Goal: Transaction & Acquisition: Purchase product/service

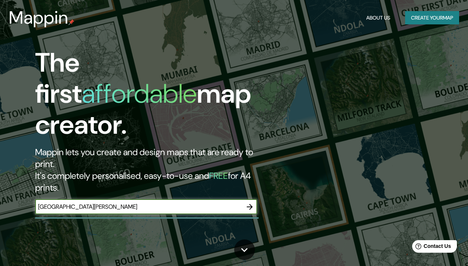
type input "[GEOGRAPHIC_DATA][PERSON_NAME]"
click at [253, 203] on icon "button" at bounding box center [249, 207] width 9 height 9
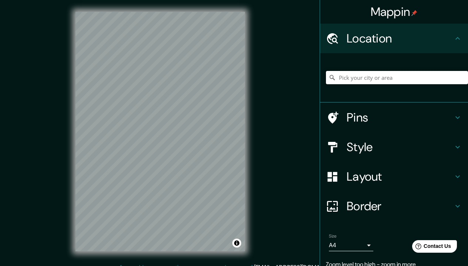
click at [391, 76] on input "Pick your city or area" at bounding box center [397, 77] width 142 height 13
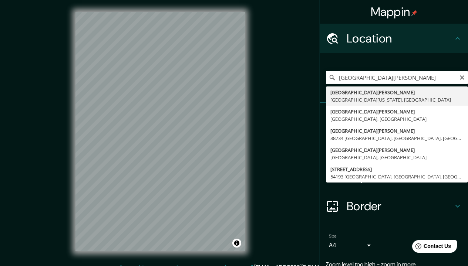
type input "[GEOGRAPHIC_DATA][PERSON_NAME], [GEOGRAPHIC_DATA][US_STATE], [GEOGRAPHIC_DATA]"
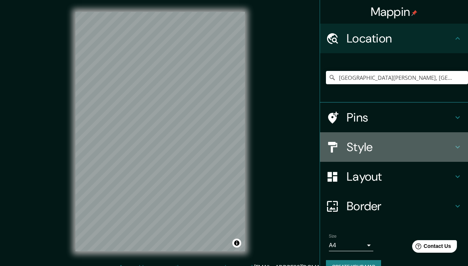
click at [453, 148] on icon at bounding box center [457, 147] width 9 height 9
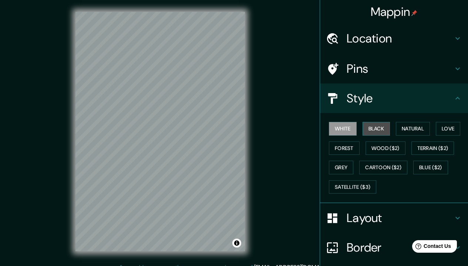
click at [374, 129] on button "Black" at bounding box center [377, 129] width 28 height 14
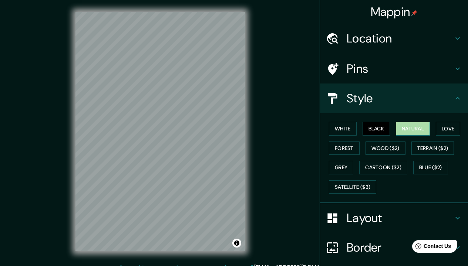
click at [412, 129] on button "Natural" at bounding box center [413, 129] width 34 height 14
click at [448, 131] on button "Love" at bounding box center [448, 129] width 24 height 14
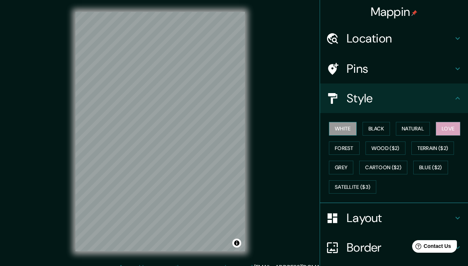
click at [344, 130] on button "White" at bounding box center [343, 129] width 28 height 14
click at [341, 149] on button "Forest" at bounding box center [344, 149] width 31 height 14
click at [342, 128] on button "White" at bounding box center [343, 129] width 28 height 14
click at [334, 169] on button "Grey" at bounding box center [341, 168] width 24 height 14
click at [343, 131] on button "White" at bounding box center [343, 129] width 28 height 14
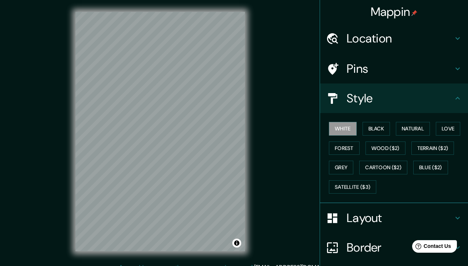
click at [453, 214] on icon at bounding box center [457, 218] width 9 height 9
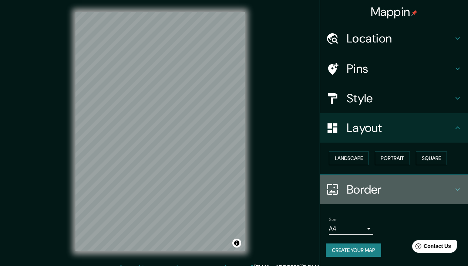
click at [361, 188] on h4 "Border" at bounding box center [400, 189] width 107 height 15
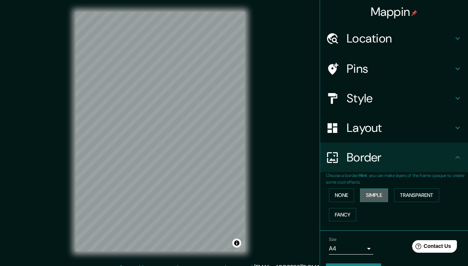
click at [373, 194] on button "Simple" at bounding box center [374, 196] width 28 height 14
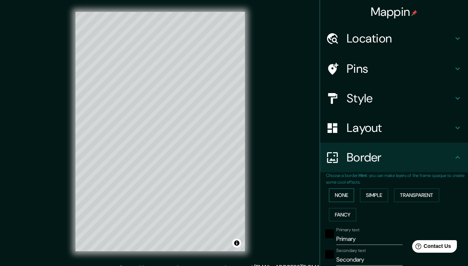
click at [341, 196] on button "None" at bounding box center [341, 196] width 25 height 14
